Goal: Task Accomplishment & Management: Manage account settings

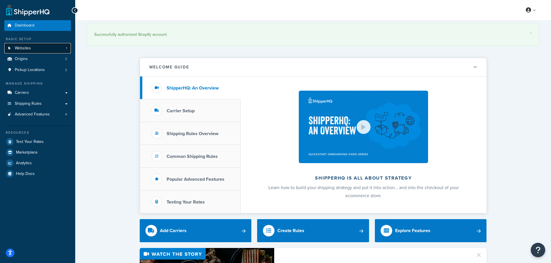
click at [33, 51] on link "Websites 1" at bounding box center [37, 48] width 66 height 11
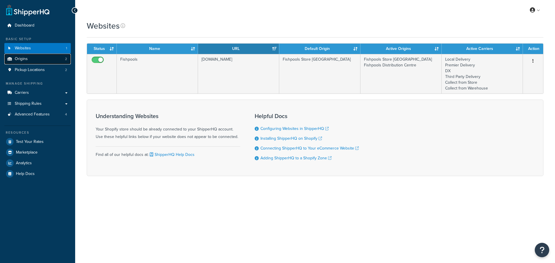
drag, startPoint x: 0, startPoint y: 0, endPoint x: 33, endPoint y: 61, distance: 69.2
click at [33, 61] on link "Origins 2" at bounding box center [37, 59] width 66 height 11
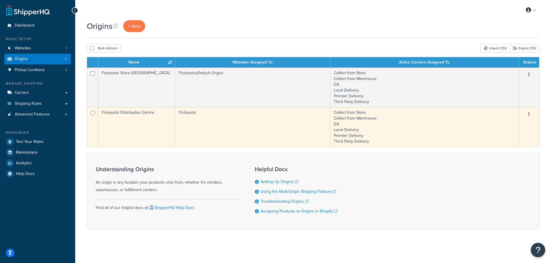
click at [529, 112] on icon "button" at bounding box center [528, 114] width 1 height 4
click at [507, 125] on link "Edit" at bounding box center [510, 125] width 46 height 12
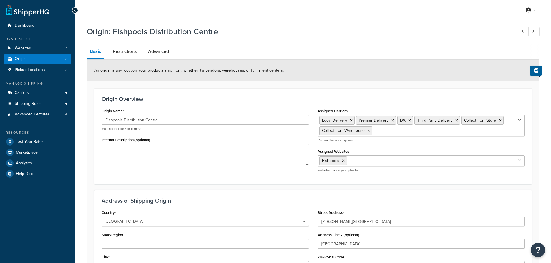
select select "1226"
click at [124, 53] on link "Restrictions" at bounding box center [124, 52] width 29 height 14
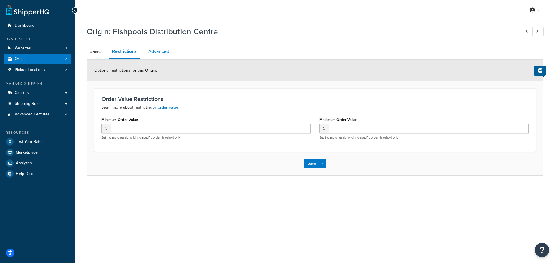
click at [155, 51] on link "Advanced" at bounding box center [158, 52] width 27 height 14
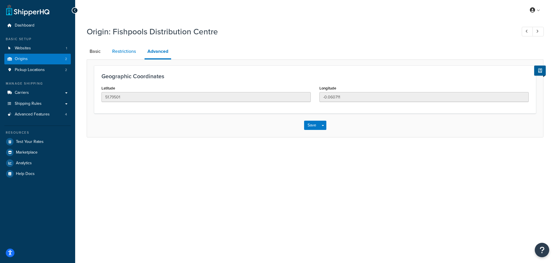
click at [117, 52] on link "Restrictions" at bounding box center [123, 52] width 29 height 14
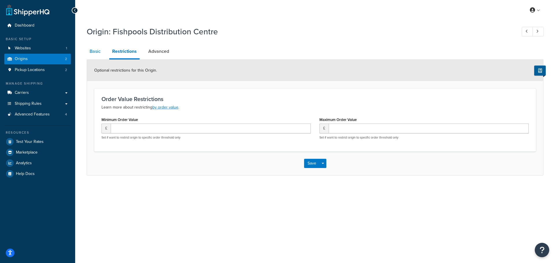
click at [101, 52] on link "Basic" at bounding box center [95, 52] width 17 height 14
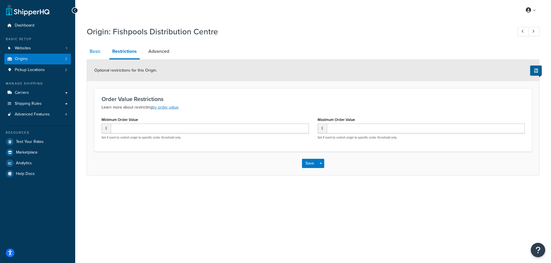
select select "1226"
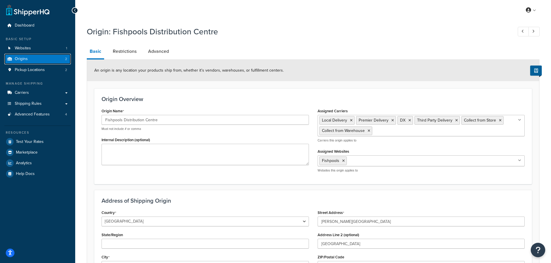
click at [33, 62] on link "Origins 2" at bounding box center [37, 59] width 66 height 11
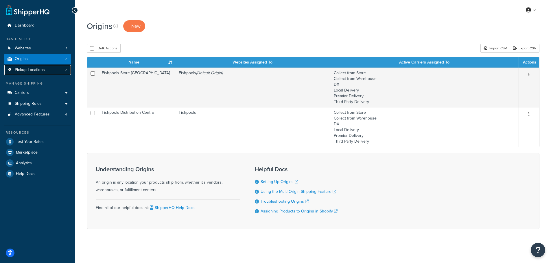
click at [56, 67] on link "Pickup Locations 2" at bounding box center [37, 70] width 66 height 11
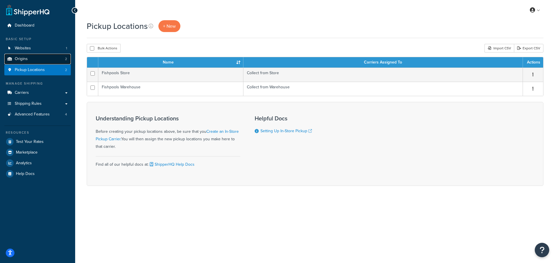
click at [46, 60] on link "Origins 2" at bounding box center [37, 59] width 66 height 11
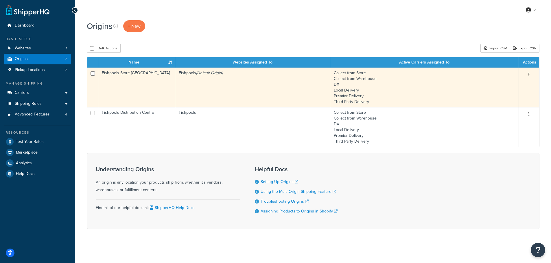
click at [529, 72] on button "button" at bounding box center [529, 74] width 8 height 9
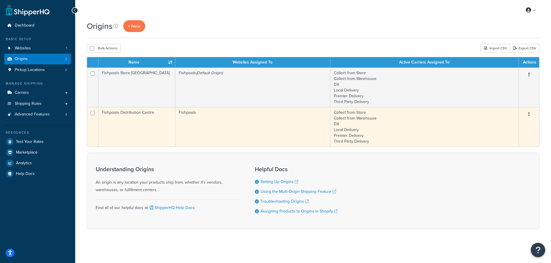
click at [531, 114] on button "button" at bounding box center [529, 114] width 8 height 9
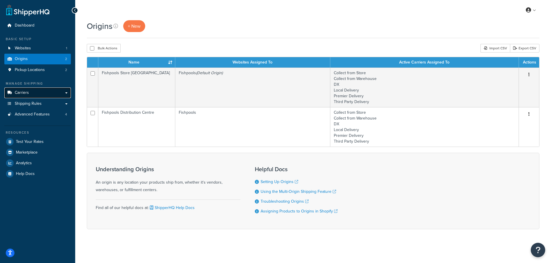
click at [35, 95] on link "Carriers" at bounding box center [37, 93] width 66 height 11
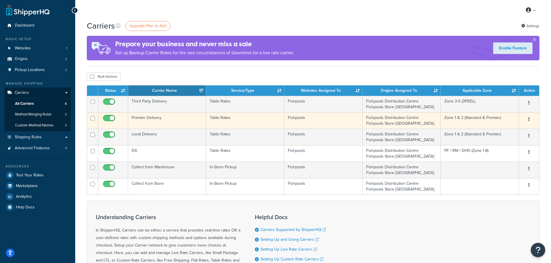
click at [170, 116] on td "Premier Delivery" at bounding box center [167, 120] width 78 height 16
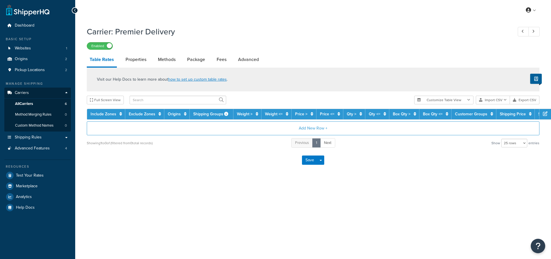
select select "25"
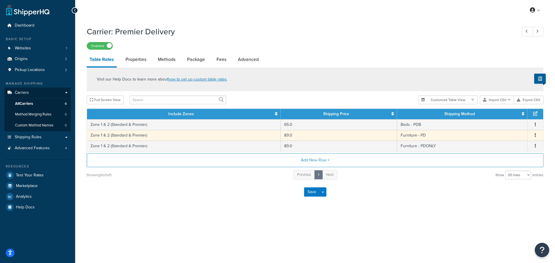
click at [537, 134] on button "button" at bounding box center [535, 135] width 5 height 6
click at [506, 123] on div "Edit" at bounding box center [505, 124] width 41 height 12
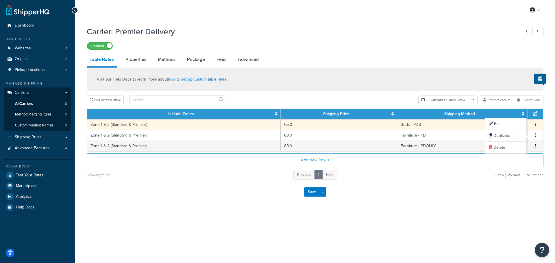
select select "159878"
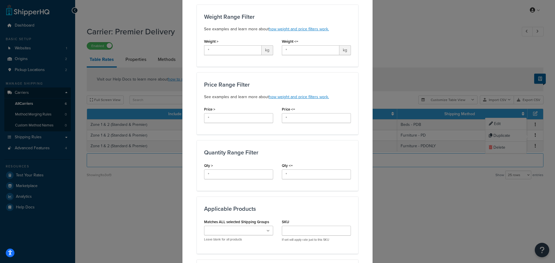
scroll to position [145, 0]
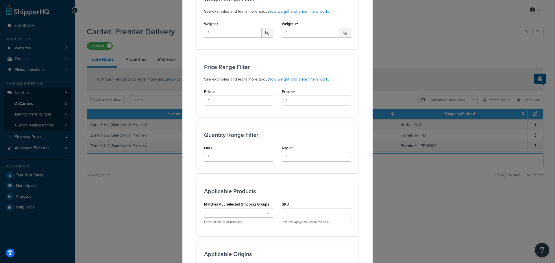
click at [419, 162] on div "Update Table Rate Applicable Zones See examples and learn more about how includ…" at bounding box center [277, 131] width 555 height 263
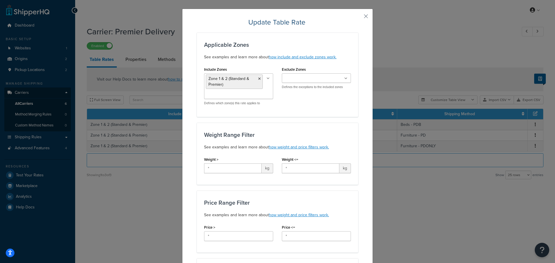
scroll to position [0, 0]
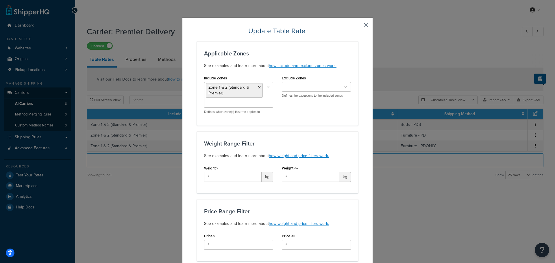
click at [358, 26] on button "button" at bounding box center [357, 26] width 1 height 1
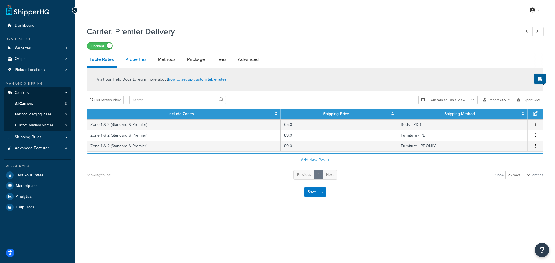
click at [133, 62] on link "Properties" at bounding box center [136, 60] width 27 height 14
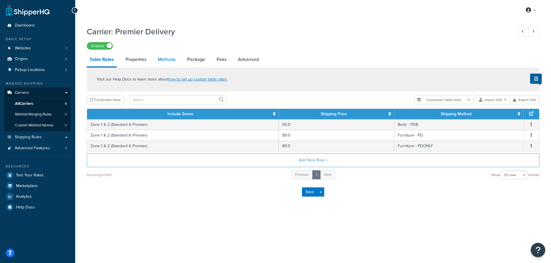
select select "HIGHEST"
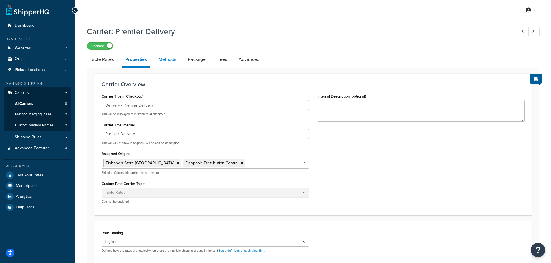
click at [160, 60] on link "Methods" at bounding box center [167, 60] width 23 height 14
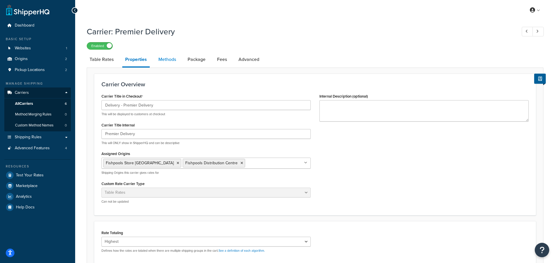
select select "25"
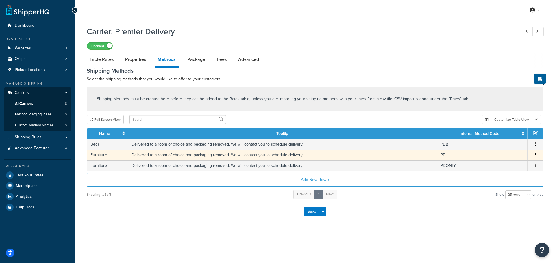
click at [537, 153] on button "button" at bounding box center [535, 155] width 5 height 6
click at [500, 150] on div "Edit" at bounding box center [505, 150] width 41 height 12
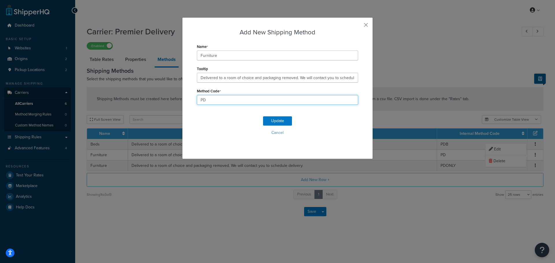
click at [212, 98] on input "PD" at bounding box center [277, 100] width 161 height 10
drag, startPoint x: 209, startPoint y: 99, endPoint x: 199, endPoint y: 100, distance: 10.4
click at [199, 100] on input "PD" at bounding box center [277, 100] width 161 height 10
click at [211, 100] on input "PD" at bounding box center [277, 100] width 161 height 10
drag, startPoint x: 217, startPoint y: 100, endPoint x: 189, endPoint y: 100, distance: 28.0
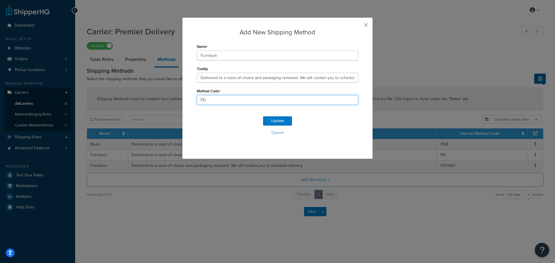
click at [189, 100] on div "Add New Shipping Method Name Furniture Tooltip Delivered to a room of choice an…" at bounding box center [277, 88] width 191 height 142
click at [218, 112] on div "Update Cancel" at bounding box center [277, 128] width 161 height 38
click at [277, 132] on button "Cancel" at bounding box center [277, 133] width 161 height 9
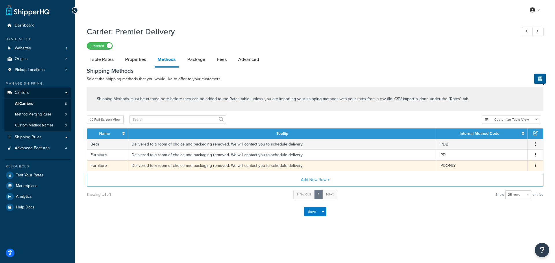
click at [537, 163] on button "button" at bounding box center [535, 166] width 5 height 6
click at [498, 162] on div "Edit" at bounding box center [505, 160] width 41 height 12
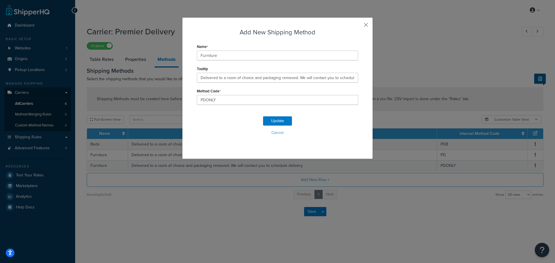
click at [358, 27] on button "button" at bounding box center [357, 26] width 1 height 1
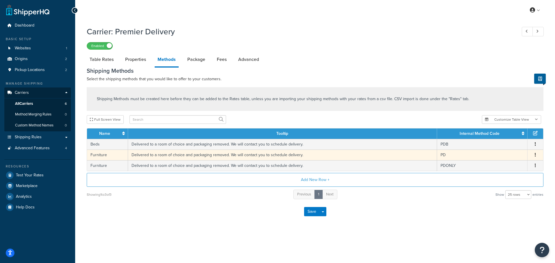
click at [534, 154] on button "button" at bounding box center [535, 155] width 5 height 6
click at [502, 148] on div "Edit" at bounding box center [505, 150] width 41 height 12
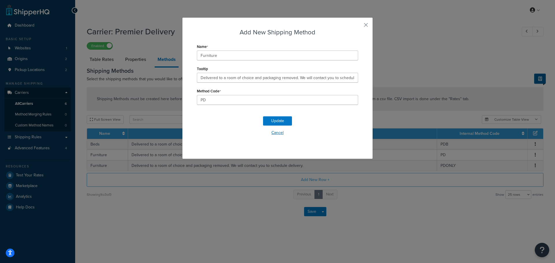
click at [281, 135] on button "Cancel" at bounding box center [277, 133] width 161 height 9
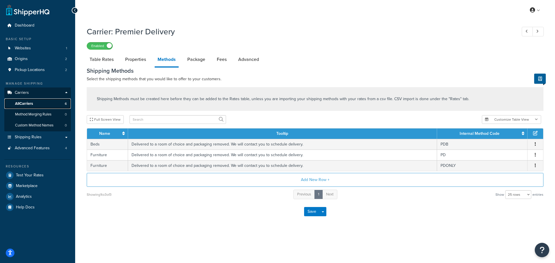
click at [43, 101] on link "All Carriers 6" at bounding box center [37, 104] width 66 height 11
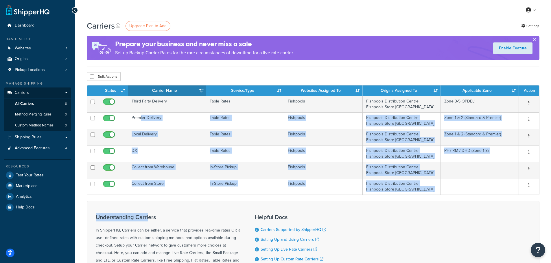
drag, startPoint x: 141, startPoint y: 116, endPoint x: 149, endPoint y: 214, distance: 98.3
click at [149, 214] on form "Status Carrier Name Service/Type Websites Assigned To Origins Assigned To Appli…" at bounding box center [313, 196] width 452 height 222
click at [149, 214] on h3 "Understanding Carriers" at bounding box center [168, 217] width 145 height 6
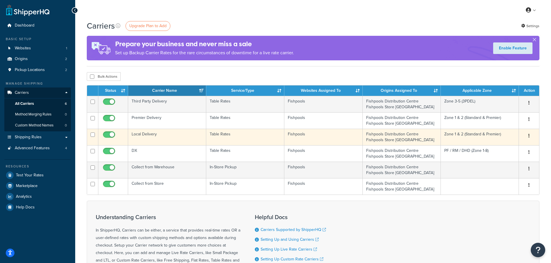
click at [182, 136] on td "Local Delivery" at bounding box center [167, 137] width 78 height 16
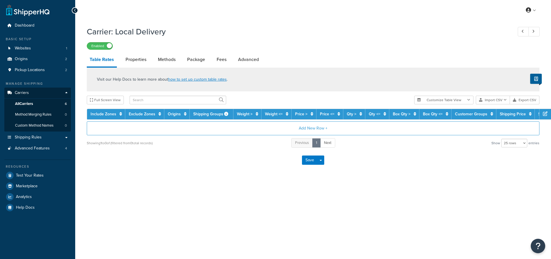
select select "25"
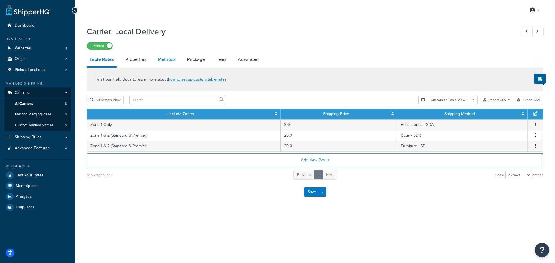
click at [173, 59] on link "Methods" at bounding box center [166, 60] width 23 height 14
select select "25"
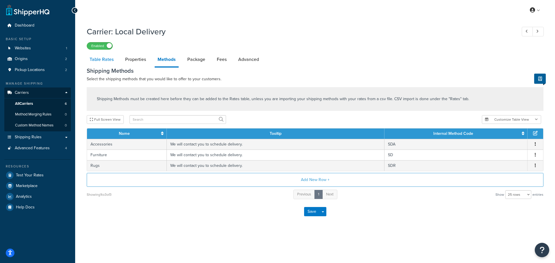
click at [101, 57] on link "Table Rates" at bounding box center [102, 60] width 30 height 14
select select "25"
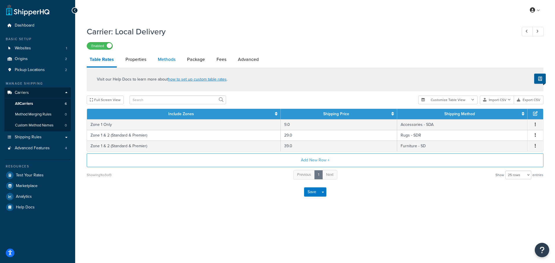
click at [171, 62] on link "Methods" at bounding box center [166, 60] width 23 height 14
select select "25"
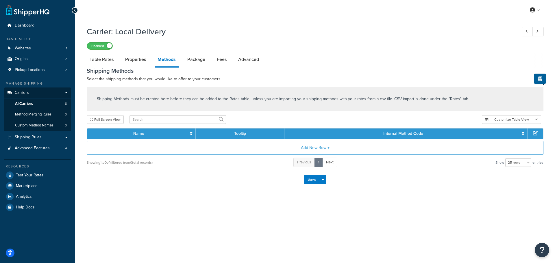
click at [171, 62] on link "Methods" at bounding box center [167, 60] width 24 height 15
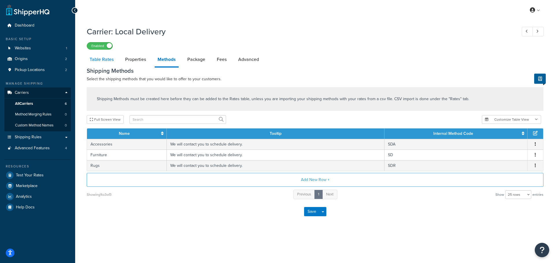
click at [95, 60] on link "Table Rates" at bounding box center [102, 60] width 30 height 14
select select "25"
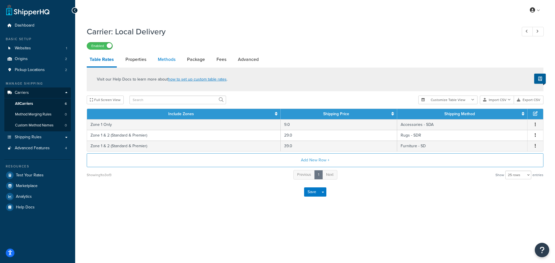
click at [175, 63] on link "Methods" at bounding box center [166, 60] width 23 height 14
select select "25"
